Goal: Task Accomplishment & Management: Complete application form

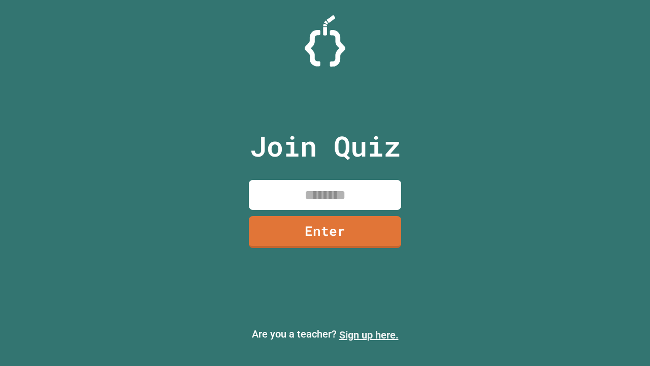
click at [369, 335] on link "Sign up here." at bounding box center [368, 335] width 59 height 12
